Goal: Communication & Community: Share content

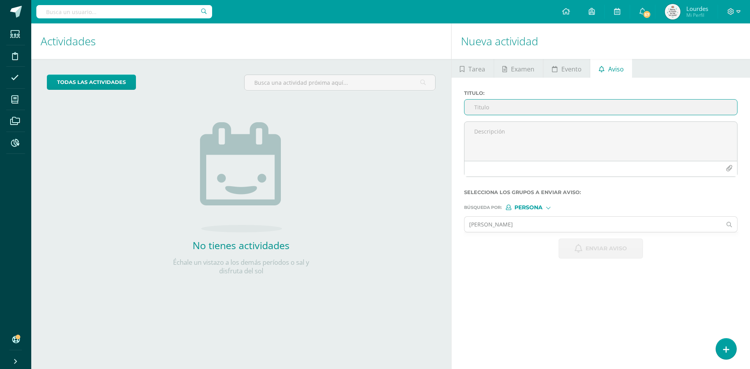
type input "E"
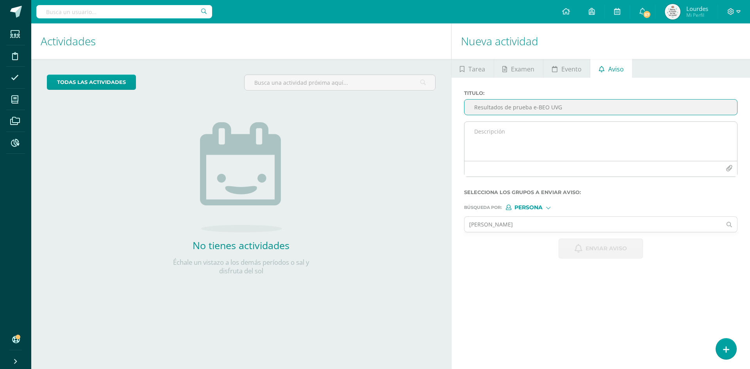
type input "Resultados de prueba e-BEO UVG"
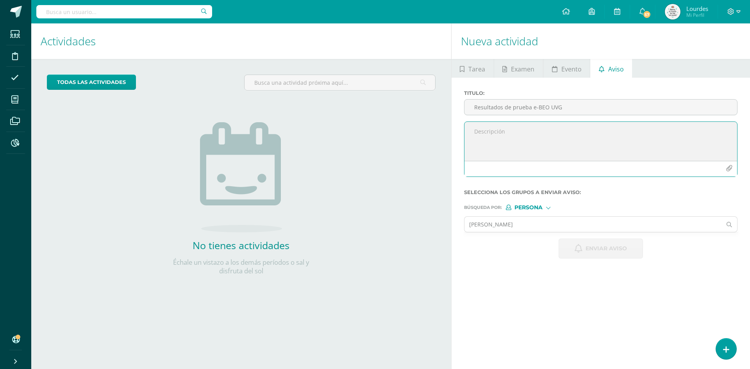
click at [501, 136] on textarea at bounding box center [601, 141] width 273 height 39
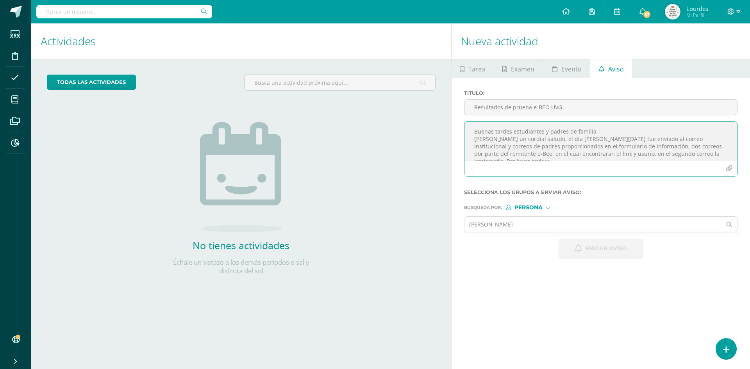
click at [481, 155] on textarea "Buenas tardes estudiantes y padres de familia [PERSON_NAME] un cordial saludo, …" at bounding box center [601, 141] width 273 height 39
click at [577, 157] on textarea "Buenas tardes estudiantes y padres de familia [PERSON_NAME] un cordial saludo, …" at bounding box center [601, 141] width 273 height 39
click at [580, 156] on textarea "Buenas tardes estudiantes y padres de familia [PERSON_NAME] un cordial saludo, …" at bounding box center [601, 141] width 273 height 39
click at [498, 146] on textarea "Buenas tardes estudiantes y padres de familia [PERSON_NAME] un cordial saludo, …" at bounding box center [601, 141] width 273 height 39
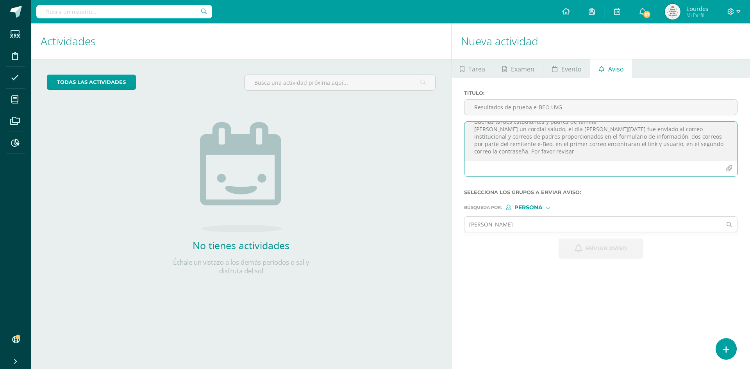
click at [498, 151] on textarea "Buenas tardes estudiantes y padres de familia [PERSON_NAME] un cordial saludo, …" at bounding box center [601, 141] width 273 height 39
click at [684, 146] on textarea "Buenas tardes estudiantes y padres de familia [PERSON_NAME] un cordial saludo, …" at bounding box center [601, 141] width 273 height 39
click at [685, 146] on textarea "Buenas tardes estudiantes y padres de familia [PERSON_NAME] un cordial saludo, …" at bounding box center [601, 141] width 273 height 39
drag, startPoint x: 685, startPoint y: 146, endPoint x: 712, endPoint y: 152, distance: 27.3
click at [712, 152] on textarea "Buenas tardes estudiantes y padres de familia [PERSON_NAME] un cordial saludo, …" at bounding box center [601, 141] width 273 height 39
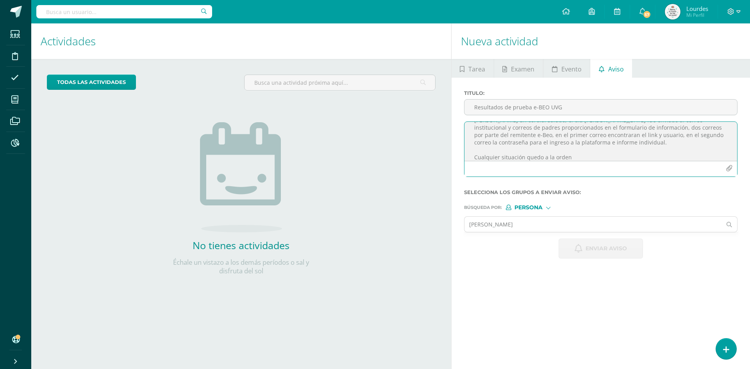
scroll to position [26, 0]
drag, startPoint x: 470, startPoint y: 150, endPoint x: 573, endPoint y: 150, distance: 103.6
click at [573, 150] on textarea "Buenas tardes estudiantes y padres de familia [PERSON_NAME] un cordial saludo, …" at bounding box center [601, 141] width 273 height 39
drag, startPoint x: 471, startPoint y: 131, endPoint x: 544, endPoint y: 174, distance: 84.2
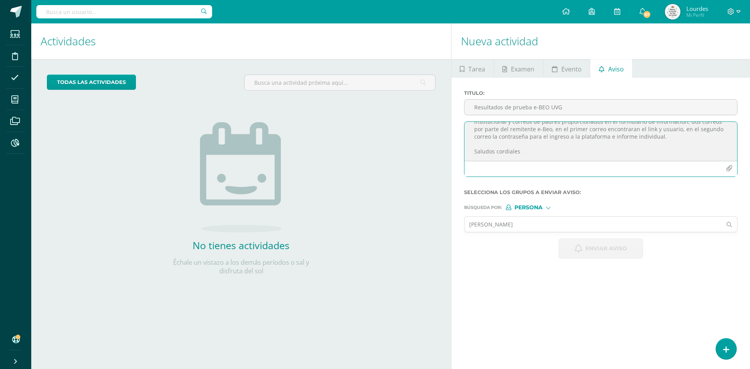
click at [544, 174] on div "Buenas tardes estudiantes y padres de familia [PERSON_NAME] un cordial saludo, …" at bounding box center [601, 149] width 274 height 55
type textarea "Buenas tardes estudiantes y padres de familia [PERSON_NAME] un cordial saludo, …"
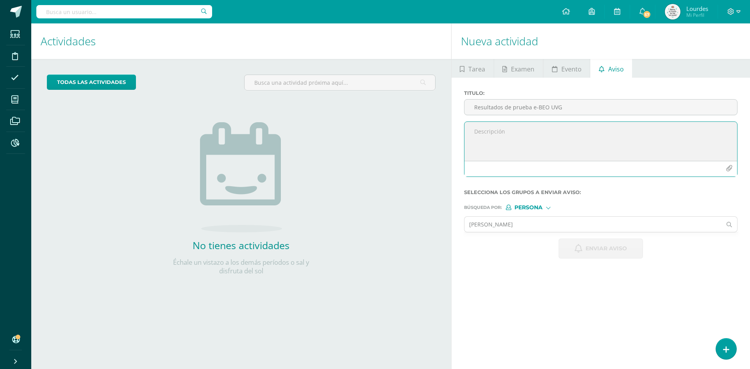
scroll to position [0, 0]
paste textarea "Buenas tardes, estimados estudiantes y padres de familia: [PERSON_NAME] un cord…"
drag, startPoint x: 542, startPoint y: 144, endPoint x: 650, endPoint y: 144, distance: 107.9
click at [650, 144] on textarea "Buenas tardes, estimados estudiantes y padres de familia: [PERSON_NAME] un cord…" at bounding box center [601, 141] width 273 height 39
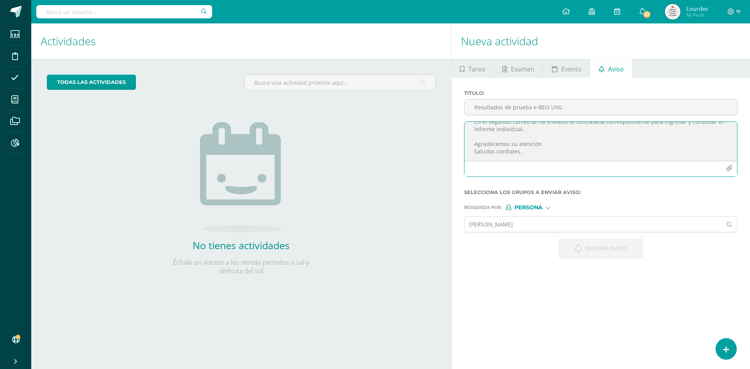
type textarea "Buenas tardes, estimados estudiantes y padres de familia: [PERSON_NAME] un cord…"
click at [542, 209] on span "Persona" at bounding box center [529, 208] width 28 height 4
click at [545, 216] on span "Estructura" at bounding box center [545, 218] width 39 height 4
click at [502, 217] on input "text" at bounding box center [594, 224] width 258 height 15
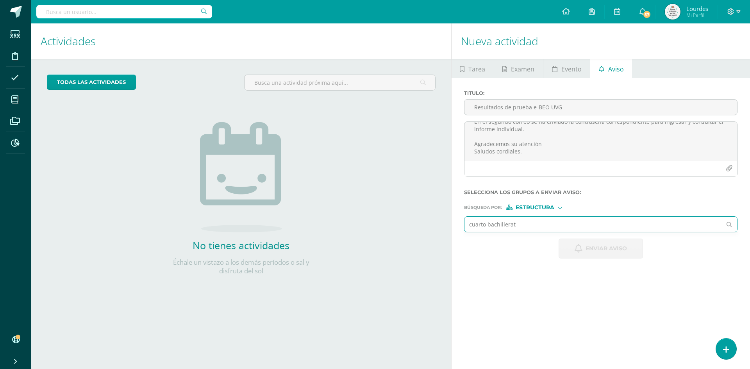
type input "cuarto bachillerato"
drag, startPoint x: 541, startPoint y: 223, endPoint x: 492, endPoint y: 226, distance: 49.3
click at [492, 226] on input "cuarto bachillerato" at bounding box center [594, 224] width 258 height 15
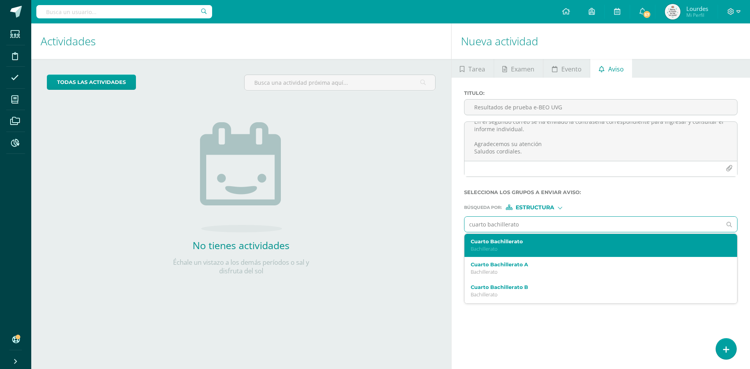
click at [493, 253] on div "Cuarto Bachillerato Bachillerato" at bounding box center [601, 245] width 273 height 23
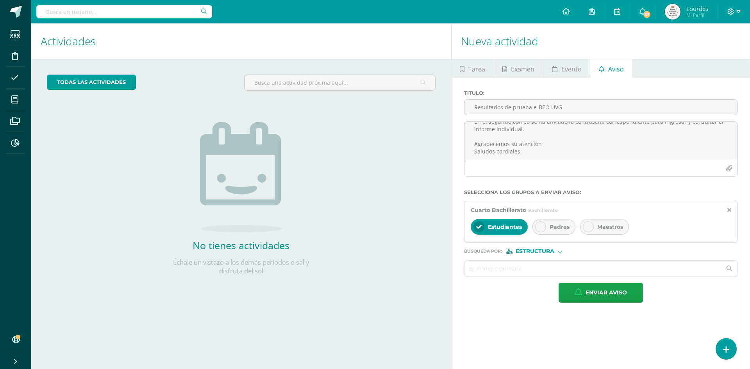
click at [556, 228] on span "Padres" at bounding box center [560, 227] width 20 height 7
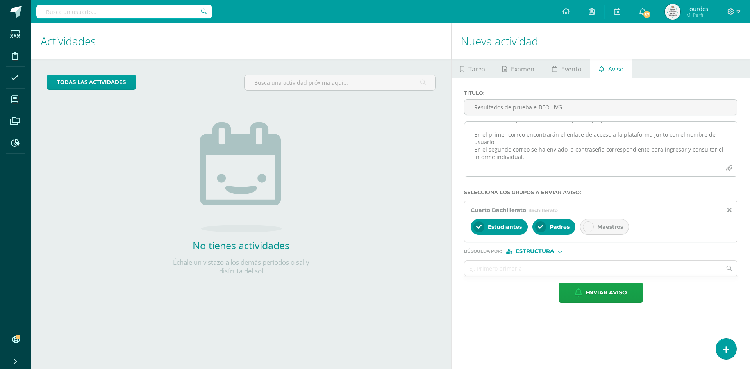
scroll to position [0, 0]
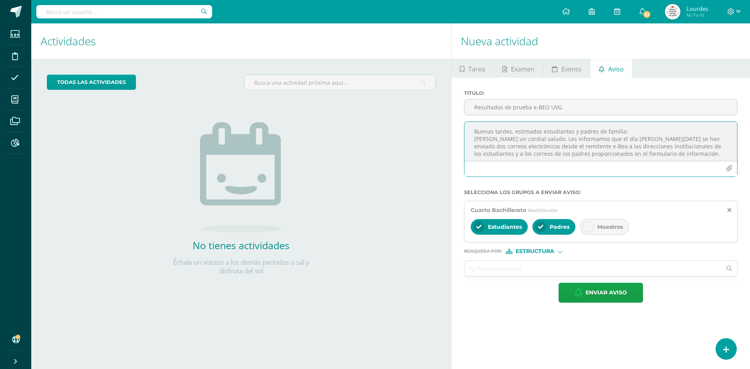
click at [615, 147] on textarea "Buenas tardes, estimados estudiantes y padres de familia: [PERSON_NAME] un cord…" at bounding box center [601, 141] width 273 height 39
click at [700, 144] on textarea "Buenas tardes, estimados estudiantes y padres de familia: [PERSON_NAME] un cord…" at bounding box center [601, 141] width 273 height 39
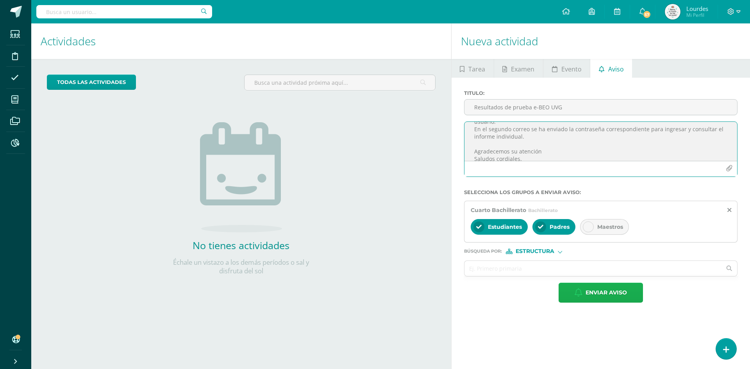
type textarea "Buenas tardes, estimados estudiantes y padres de familia: [PERSON_NAME] un cord…"
click at [598, 294] on span "Enviar aviso" at bounding box center [606, 292] width 41 height 19
